Goal: Transaction & Acquisition: Obtain resource

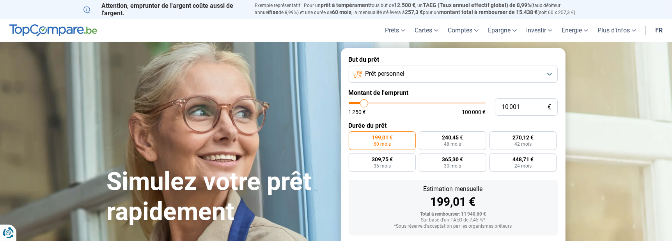
click at [402, 74] on span "Prêt personnel" at bounding box center [384, 73] width 39 height 9
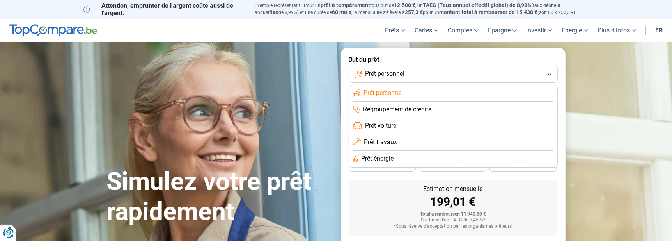
click at [402, 74] on span "Prêt personnel" at bounding box center [384, 73] width 39 height 9
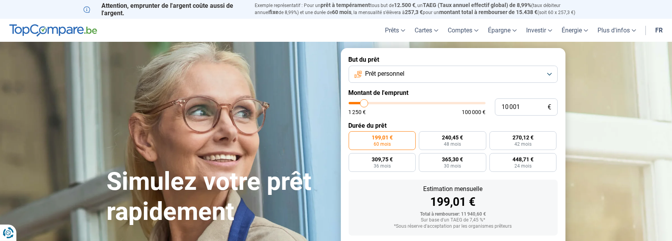
type input "10 500"
type input "10500"
type input "10 750"
type input "10750"
type input "11 000"
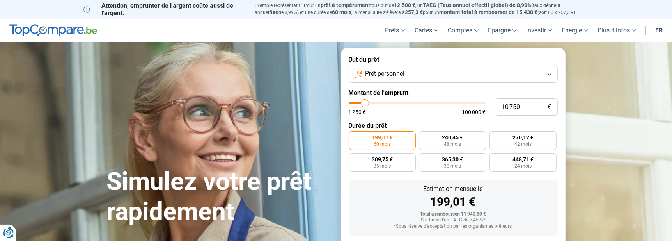
type input "11000"
type input "11 500"
type input "11500"
type input "12 000"
type input "12000"
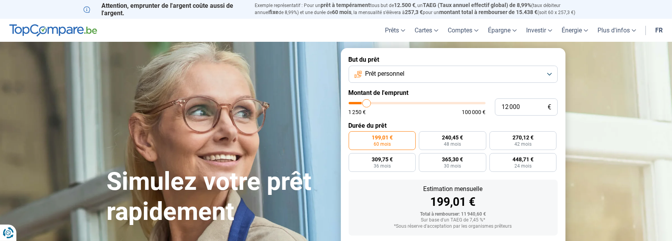
type input "12 750"
type input "12750"
type input "13 000"
type input "13000"
type input "13 750"
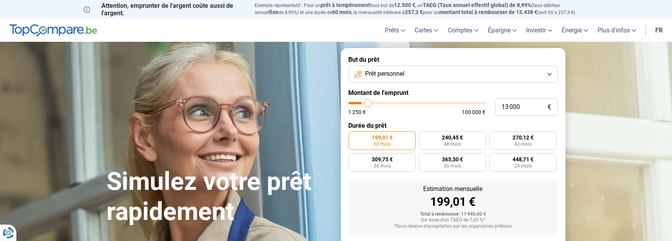
type input "13750"
type input "14 250"
type input "14250"
type input "15 250"
type input "15250"
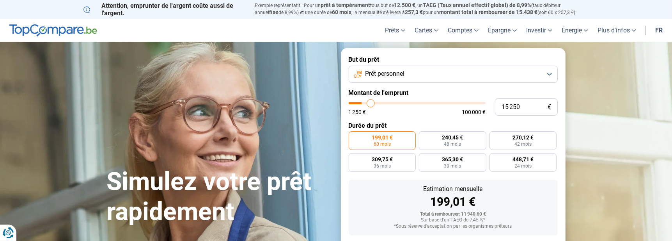
type input "15 750"
type input "15750"
type input "16 750"
type input "16750"
type input "17 250"
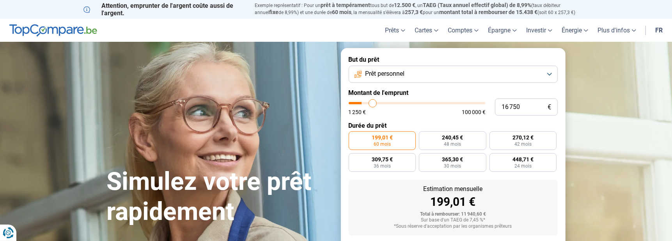
type input "17250"
type input "18 000"
type input "18000"
type input "18 500"
type input "18500"
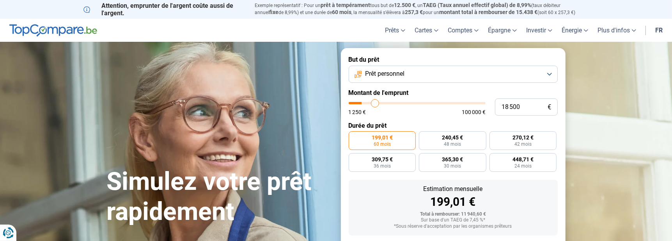
type input "19 500"
type input "19500"
type input "20 000"
type input "20000"
type input "20 750"
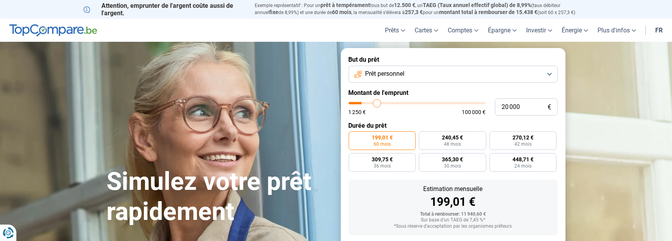
type input "20750"
type input "21 250"
type input "21250"
type input "22 250"
type input "22250"
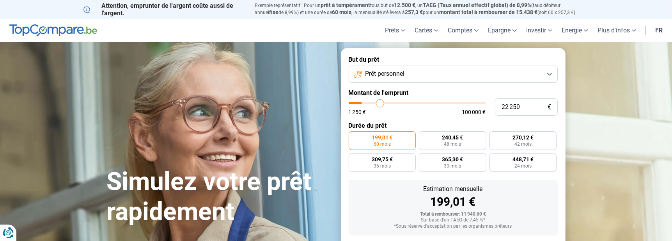
type input "22 500"
type input "22500"
type input "23 250"
type input "23250"
type input "23 500"
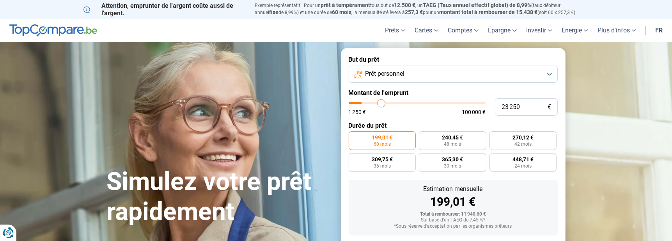
type input "23500"
type input "24 000"
type input "24000"
type input "24 250"
type input "24250"
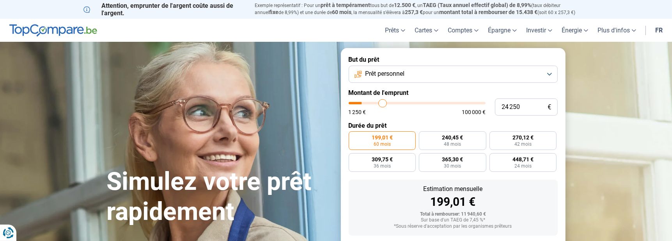
type input "24 750"
type input "24750"
type input "25 000"
type input "25000"
type input "25 750"
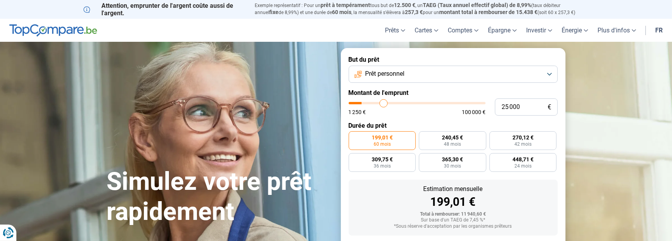
type input "25750"
type input "26 250"
type input "26250"
type input "26 500"
type input "26500"
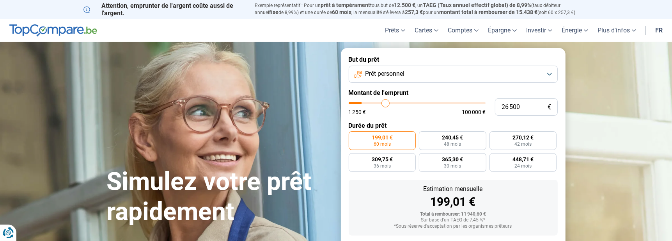
type input "27 000"
type input "27000"
type input "27 250"
type input "27250"
type input "27 750"
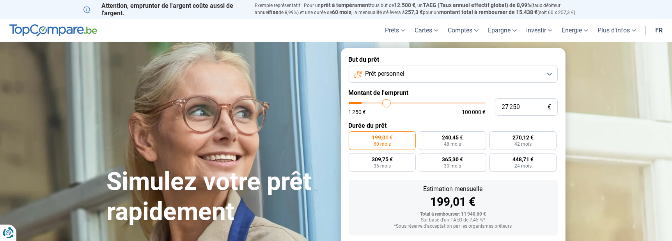
type input "27750"
type input "28 250"
type input "28250"
type input "29 000"
type input "29000"
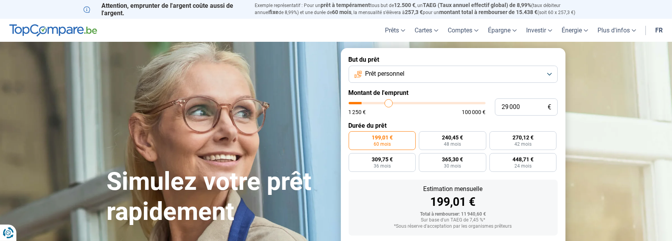
type input "30 000"
type input "30000"
type input "30 250"
type input "30250"
type input "31 000"
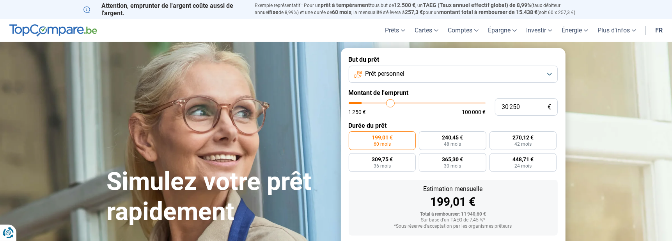
type input "31000"
type input "31 250"
type input "31250"
type input "32 000"
type input "32000"
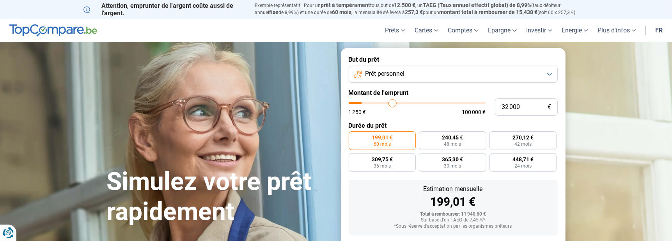
type input "32 500"
type input "32500"
type input "33 000"
type input "33000"
type input "33 250"
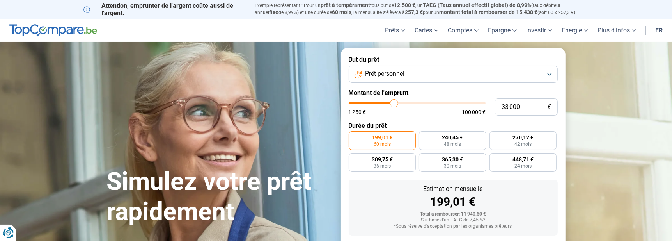
type input "33250"
type input "33 750"
type input "33750"
type input "34 000"
type input "34000"
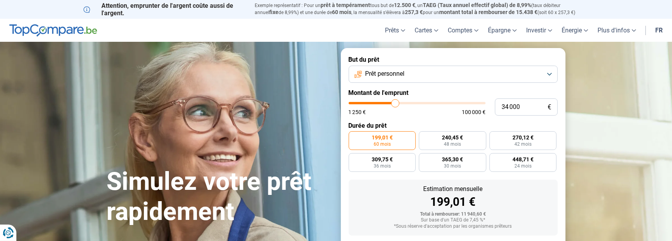
type input "34 500"
type input "34500"
type input "34 750"
type input "34750"
type input "35 250"
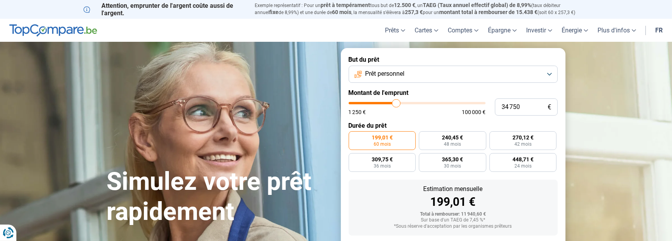
type input "35250"
type input "35 500"
type input "35500"
type input "36 000"
type input "36000"
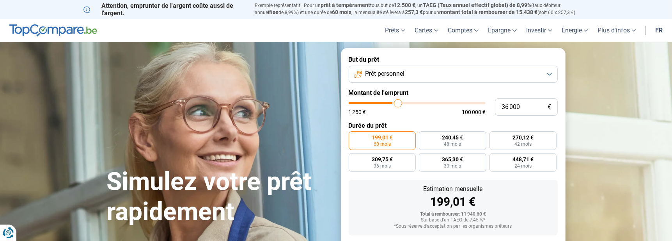
type input "36 250"
type input "36250"
type input "36 750"
type input "36750"
type input "37 000"
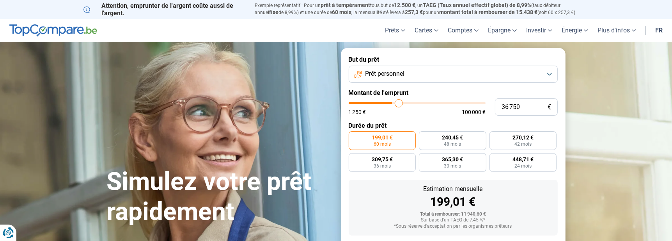
type input "37000"
type input "37 250"
type input "37250"
type input "37 500"
type input "37500"
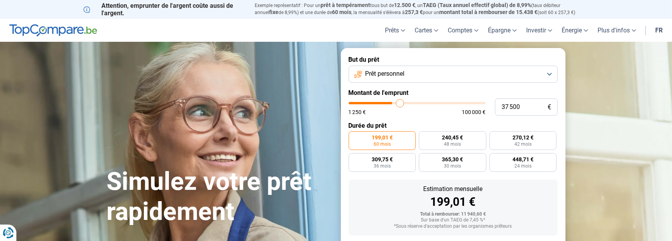
type input "38 000"
type input "38000"
type input "38 250"
type input "38250"
type input "38 500"
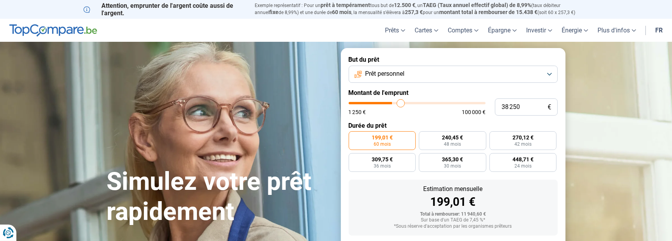
type input "38500"
type input "38 750"
drag, startPoint x: 364, startPoint y: 104, endPoint x: 401, endPoint y: 106, distance: 37.5
type input "38750"
click at [401, 104] on input "range" at bounding box center [417, 103] width 137 height 2
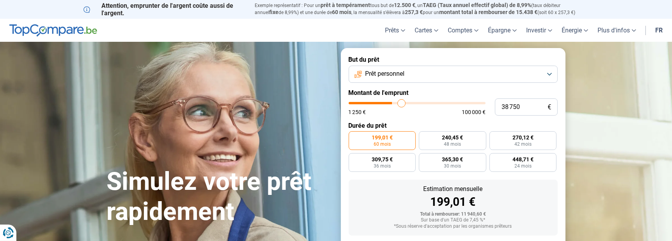
radio input "false"
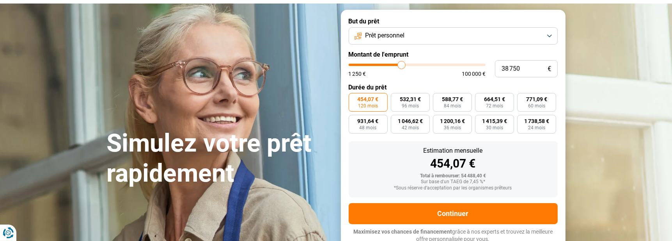
scroll to position [41, 0]
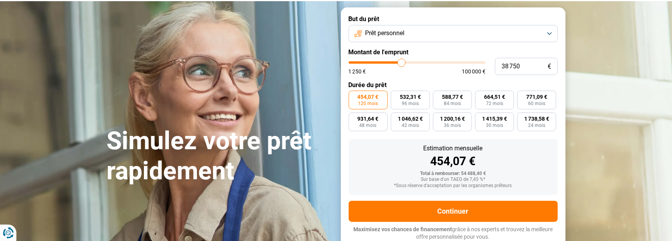
type input "38 250"
type input "38250"
type input "38 500"
type input "38500"
type input "38 750"
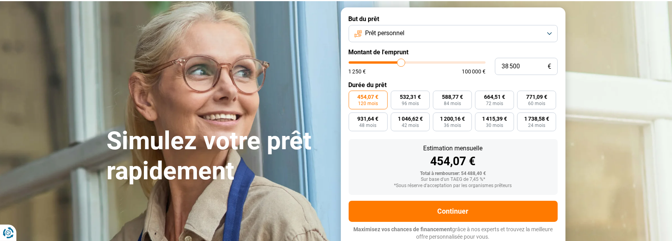
type input "38750"
type input "39 000"
type input "39000"
type input "39 250"
type input "39250"
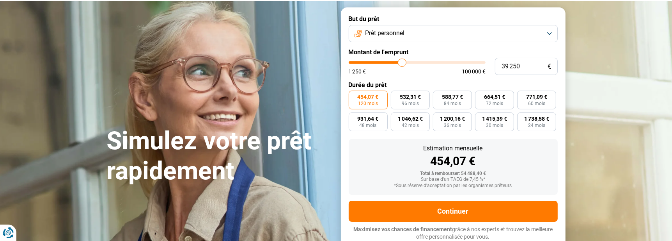
type input "39 500"
type input "39500"
type input "39 750"
type input "39750"
type input "40 000"
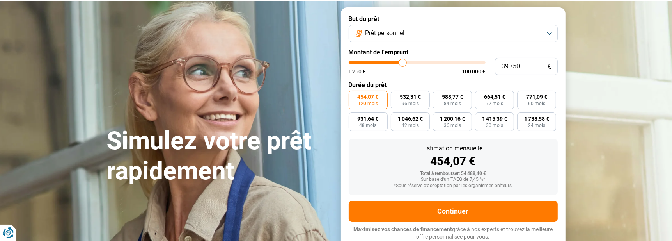
type input "40000"
type input "40 500"
type input "40500"
type input "41 000"
type input "41000"
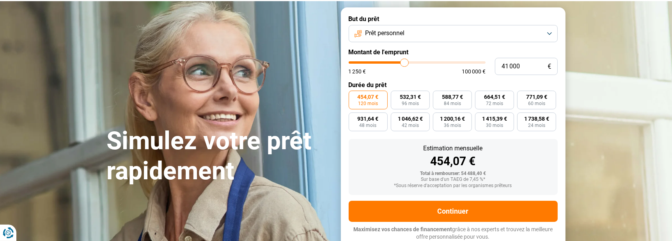
type input "41 250"
type input "41250"
type input "41 500"
type input "41500"
type input "41 750"
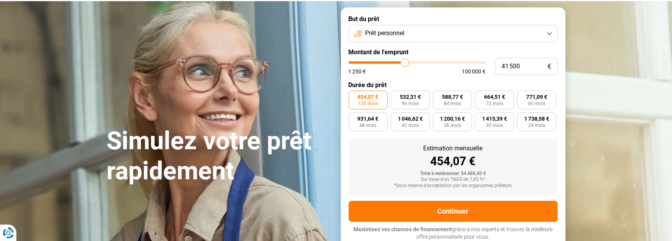
type input "41750"
type input "42 000"
type input "42000"
type input "42 250"
type input "42250"
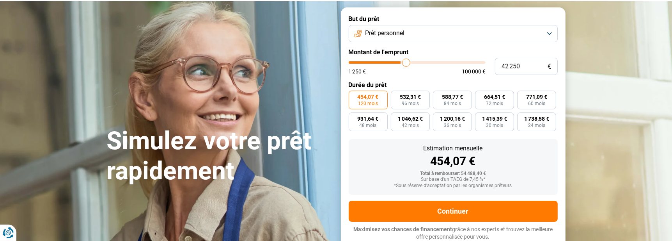
type input "42 500"
type input "42500"
type input "42 750"
type input "42750"
type input "43 000"
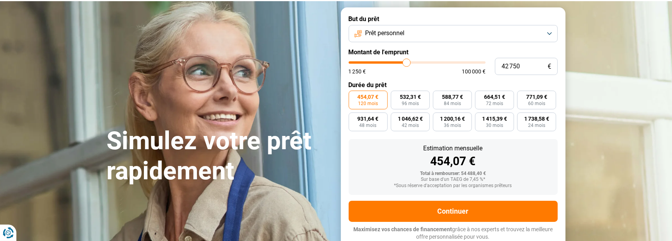
type input "43000"
type input "43 250"
type input "43250"
type input "43 500"
type input "43500"
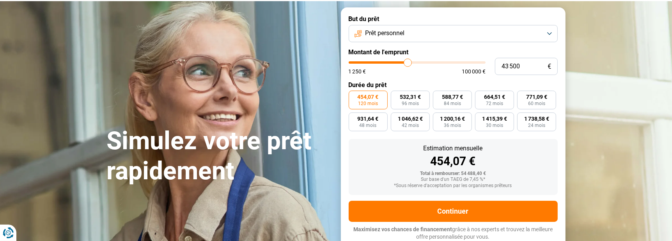
type input "43 750"
type input "43750"
type input "44 000"
type input "44000"
type input "44 250"
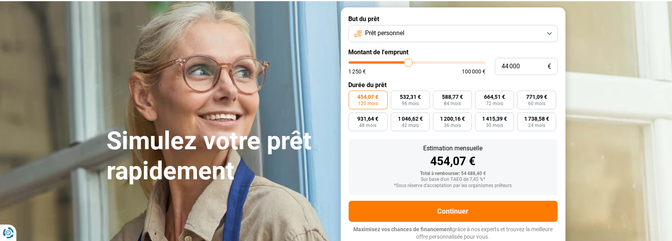
type input "44250"
type input "44 500"
type input "44500"
type input "44 750"
drag, startPoint x: 401, startPoint y: 60, endPoint x: 409, endPoint y: 60, distance: 8.6
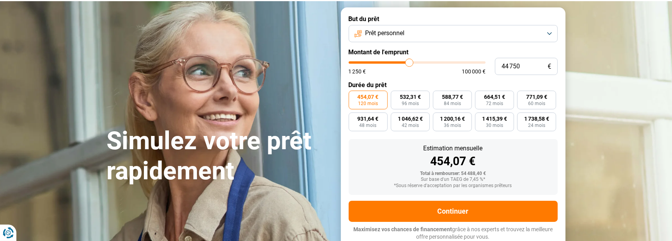
type input "44750"
click at [409, 61] on input "range" at bounding box center [417, 62] width 137 height 2
type input "44 000"
type input "44000"
type input "44 250"
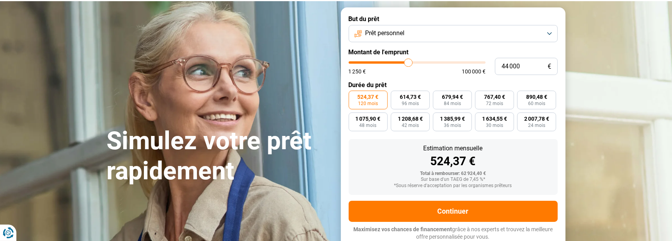
type input "44250"
type input "44 500"
type input "44500"
type input "44 750"
type input "44750"
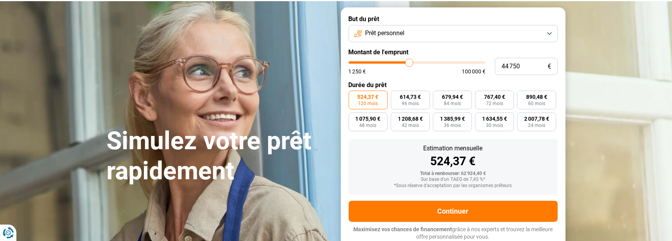
type input "45 000"
type input "45000"
type input "45 250"
type input "45250"
type input "45 500"
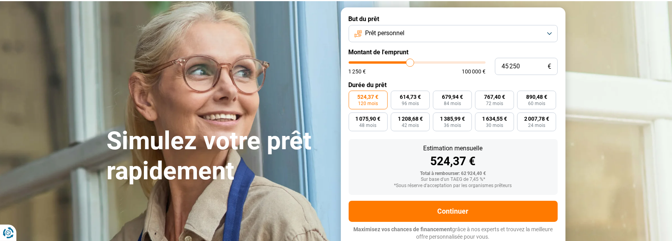
type input "45500"
type input "45 750"
type input "45750"
type input "46 000"
type input "46000"
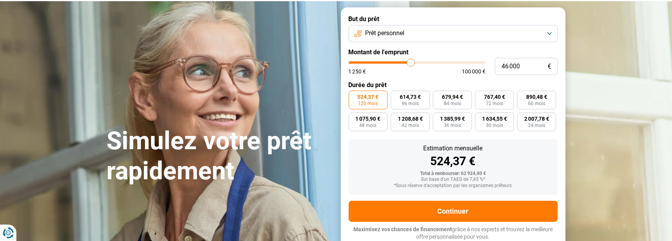
click at [411, 61] on input "range" at bounding box center [417, 62] width 137 height 2
type input "46 250"
type input "46250"
type input "46 500"
type input "46500"
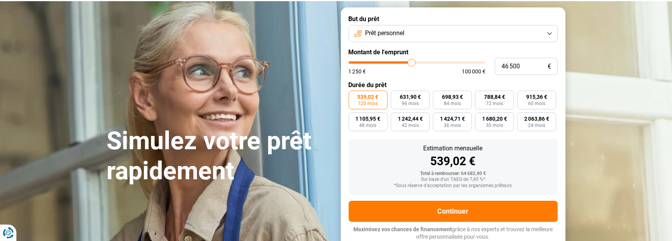
type input "46 750"
type input "46750"
type input "47 000"
type input "47000"
type input "47 250"
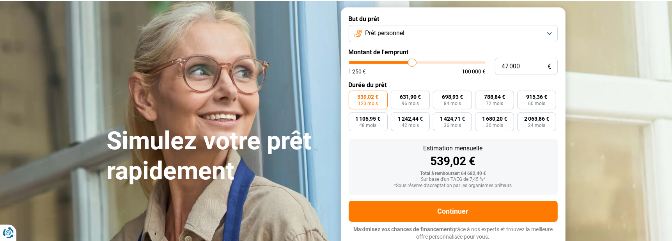
type input "47250"
type input "47 500"
type input "47500"
click at [413, 61] on input "range" at bounding box center [417, 62] width 137 height 2
type input "47 750"
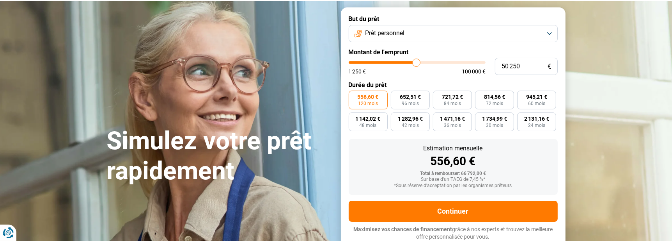
click at [416, 61] on input "range" at bounding box center [417, 62] width 137 height 2
click at [508, 65] on input "50 250" at bounding box center [526, 66] width 63 height 17
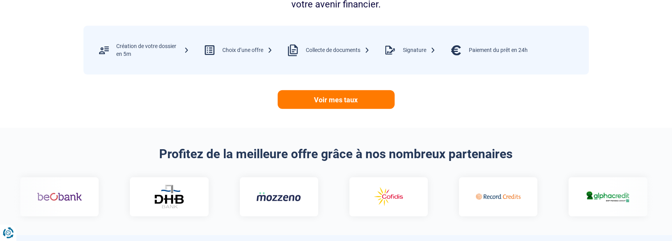
scroll to position [364, 0]
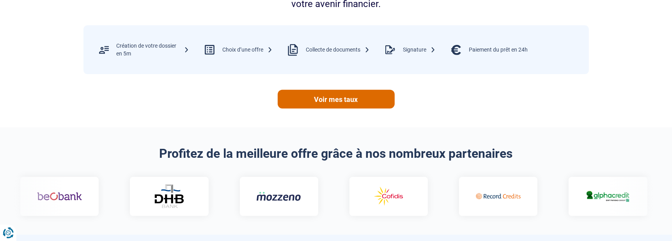
click at [340, 99] on link "Voir mes taux" at bounding box center [336, 99] width 117 height 19
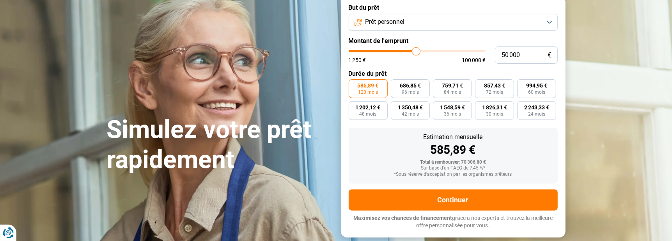
scroll to position [0, 0]
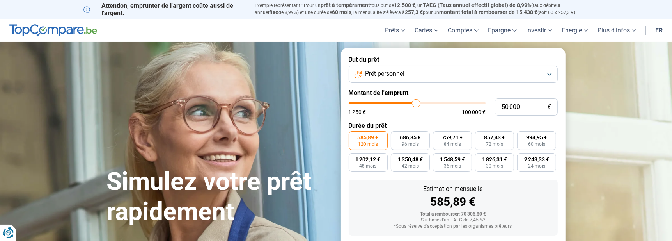
click at [548, 73] on button "Prêt personnel" at bounding box center [453, 74] width 209 height 17
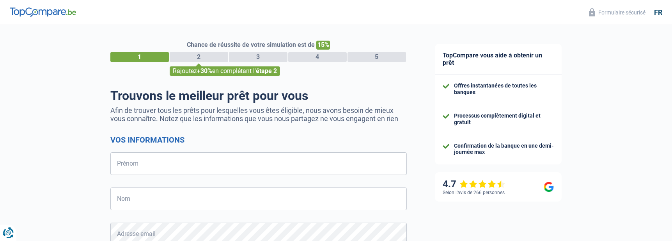
select select "32"
